Goal: Obtain resource: Obtain resource

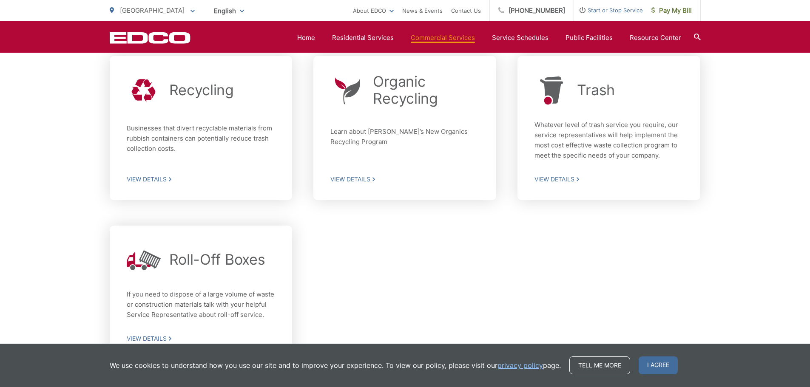
scroll to position [255, 0]
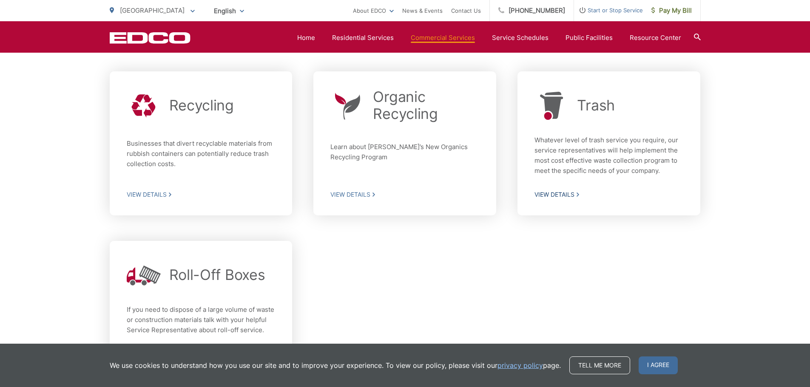
click at [554, 196] on span "View Details" at bounding box center [608, 195] width 149 height 8
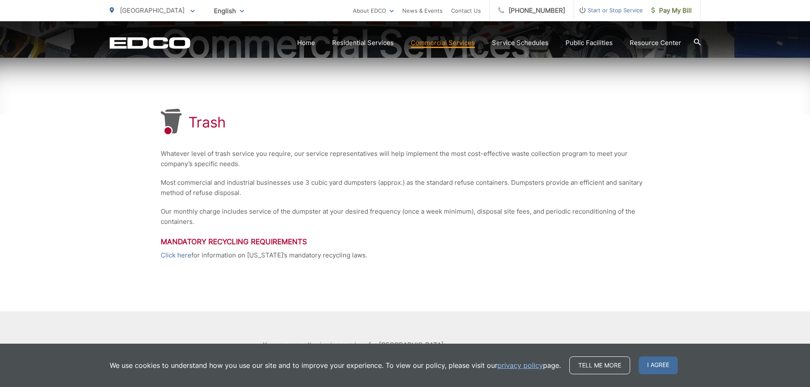
scroll to position [128, 0]
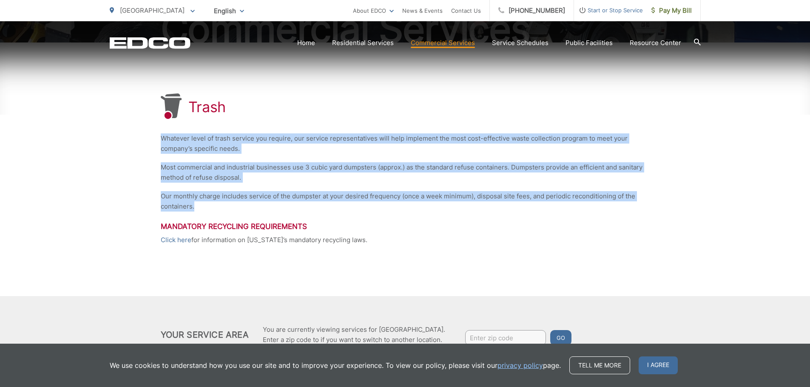
drag, startPoint x: 162, startPoint y: 139, endPoint x: 387, endPoint y: 207, distance: 235.5
click at [382, 207] on div "Trash Whatever level of trash service you require, our service representatives …" at bounding box center [405, 170] width 489 height 254
click at [180, 241] on link "Click here" at bounding box center [176, 240] width 31 height 10
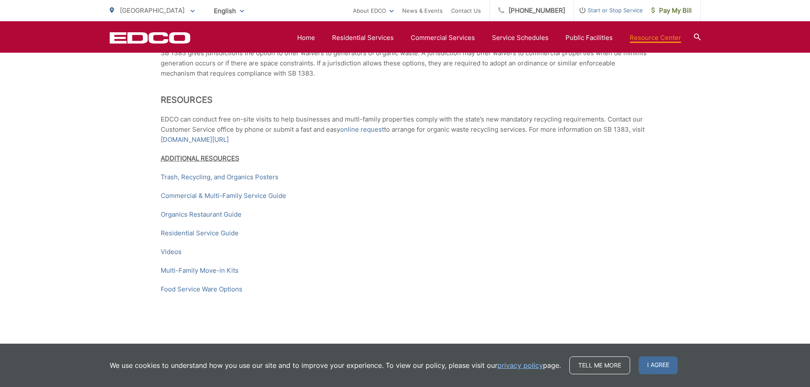
scroll to position [1296, 0]
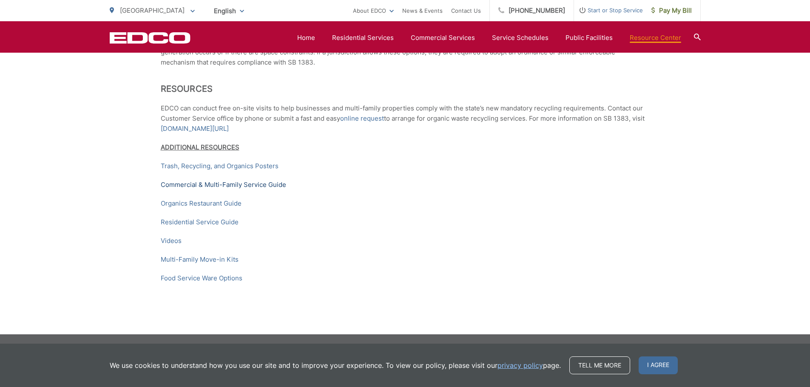
click at [240, 184] on link "Commercial & Multi-Family Service Guide" at bounding box center [223, 185] width 125 height 10
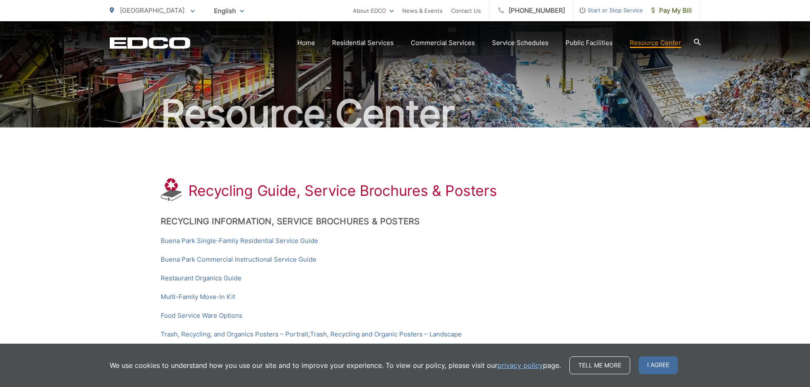
scroll to position [85, 0]
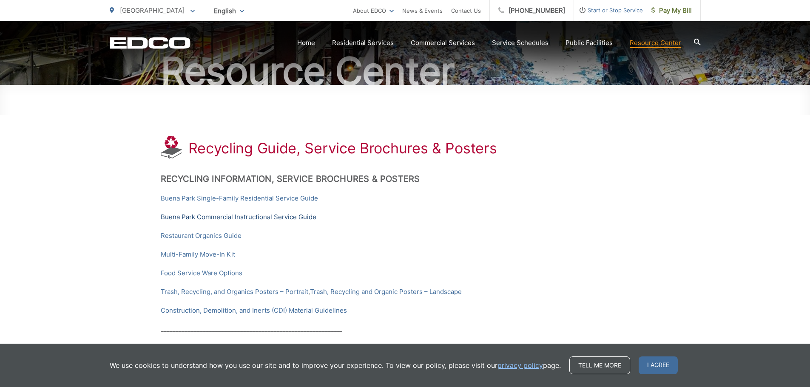
click at [288, 218] on link "Buena Park Commercial Instructional Service Guide" at bounding box center [239, 217] width 156 height 10
